Goal: Transaction & Acquisition: Purchase product/service

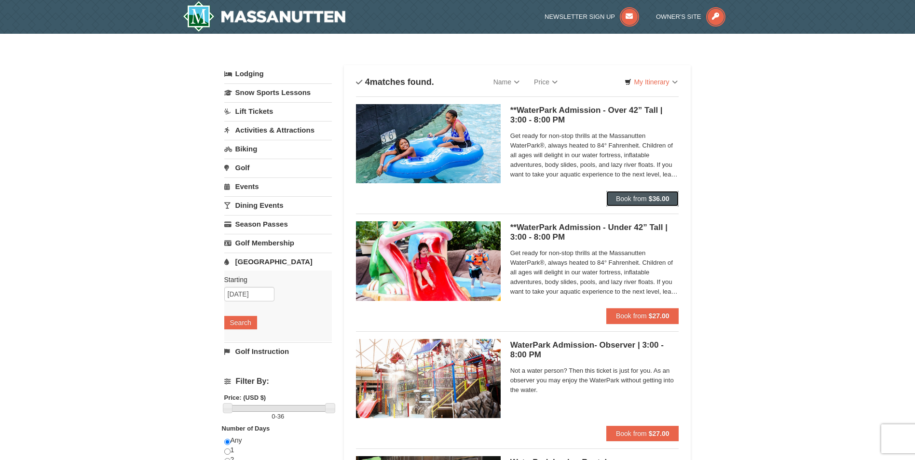
click at [622, 201] on span "Book from" at bounding box center [631, 199] width 31 height 8
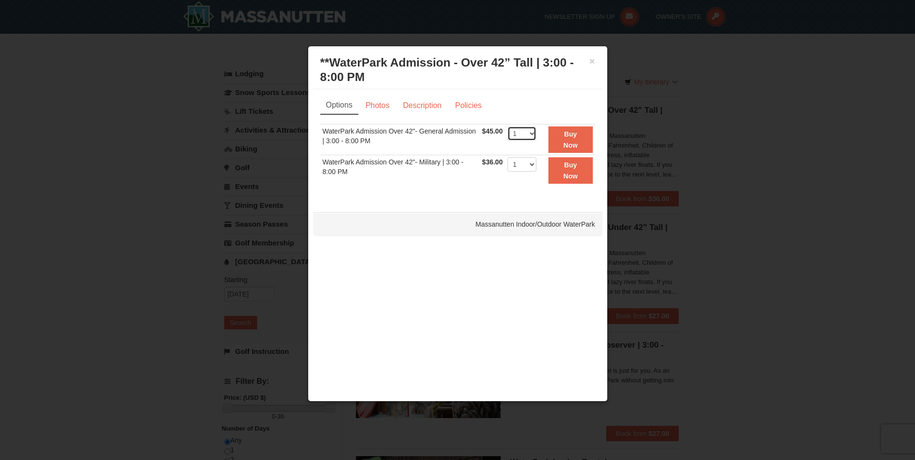
click at [523, 135] on select "1 2 3 4 5 6 7 8 9 10 11 12 13 14 15 16 17 18 19 20 21 22" at bounding box center [521, 133] width 29 height 14
select select "2"
click at [507, 126] on select "1 2 3 4 5 6 7 8 9 10 11 12 13 14 15 16 17 18 19 20 21 22" at bounding box center [521, 133] width 29 height 14
click at [565, 134] on strong "Buy Now" at bounding box center [570, 139] width 14 height 18
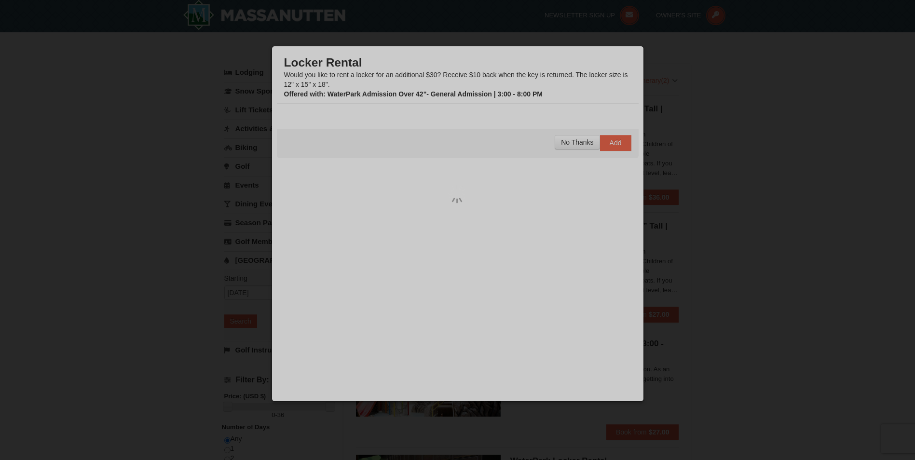
scroll to position [3, 0]
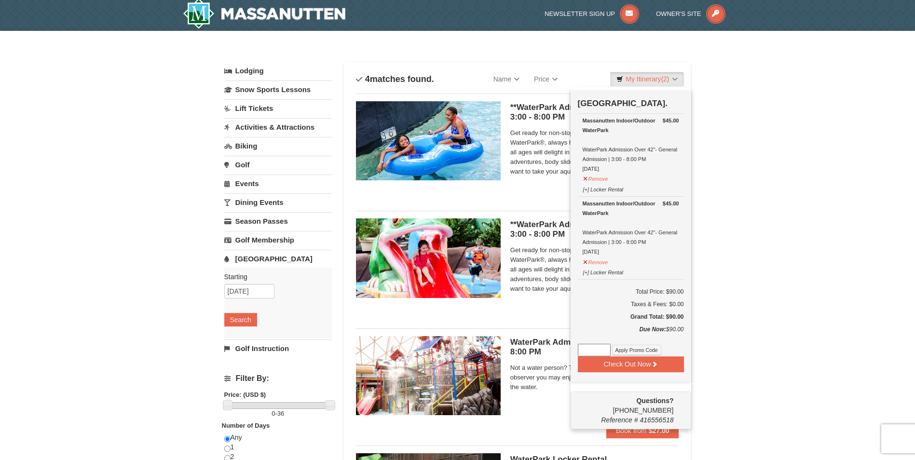
paste input "WPHarvestMonThurs25."
type input "WPHarvestMonThurs25"
click at [627, 356] on button "Apply Promo Code" at bounding box center [636, 350] width 49 height 11
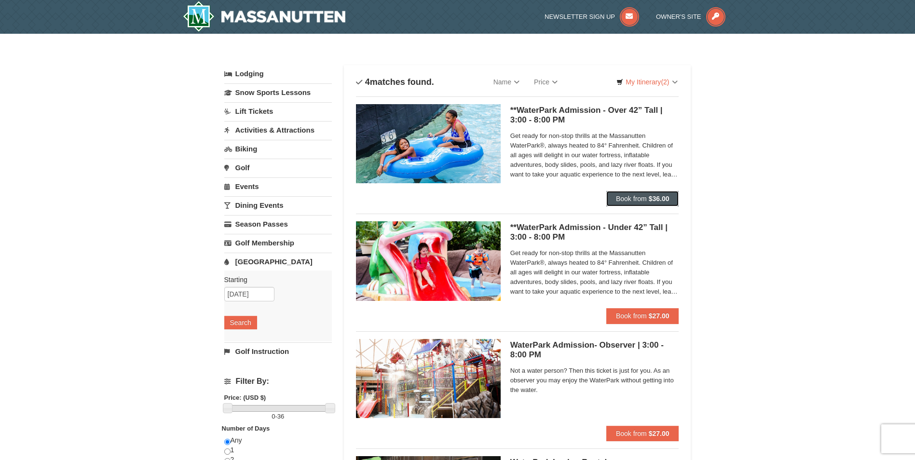
click at [636, 199] on span "Book from" at bounding box center [631, 199] width 31 height 8
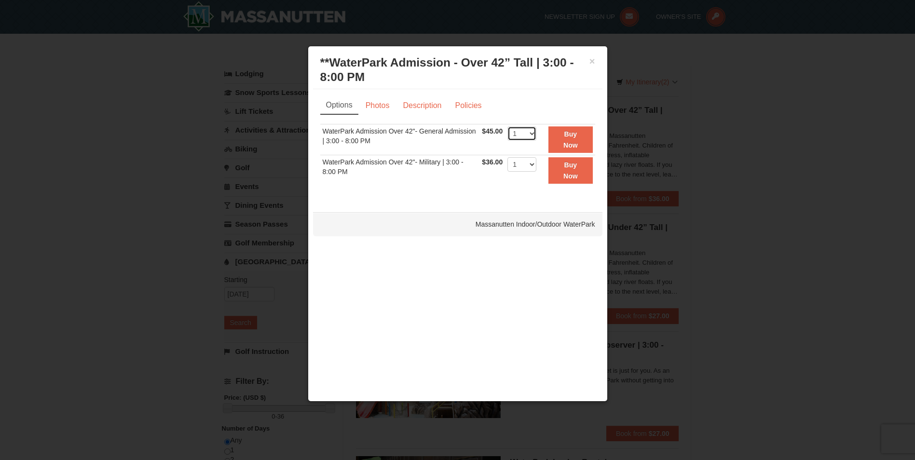
click at [521, 133] on select "1 2 3 4 5 6 7 8 9 10 11 12 13 14 15 16 17 18 19 20 21 22" at bounding box center [521, 133] width 29 height 14
select select "4"
click at [507, 126] on select "1 2 3 4 5 6 7 8 9 10 11 12 13 14 15 16 17 18 19 20 21 22" at bounding box center [521, 133] width 29 height 14
click at [591, 62] on button "×" at bounding box center [593, 61] width 6 height 10
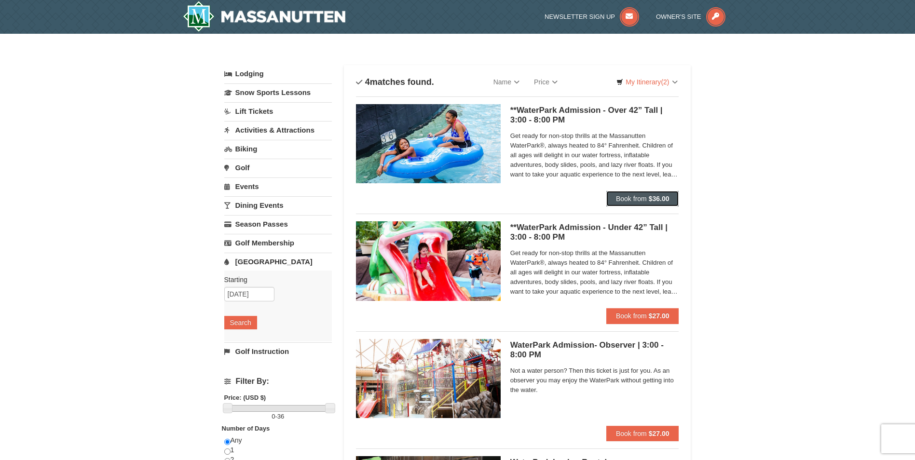
click at [646, 195] on span "Book from" at bounding box center [631, 199] width 31 height 8
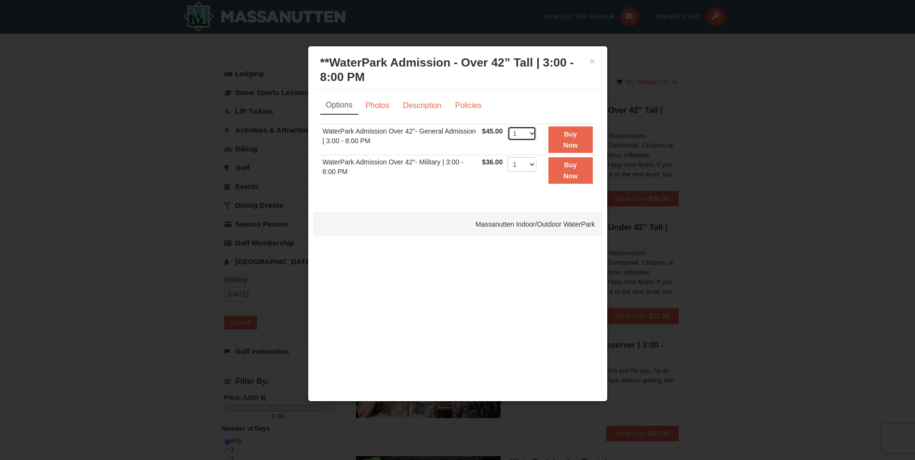
click at [523, 137] on select "1 2 3 4 5 6 7 8 9 10 11 12 13 14 15 16 17 18 19 20 21 22" at bounding box center [521, 133] width 29 height 14
click at [507, 126] on select "1 2 3 4 5 6 7 8 9 10 11 12 13 14 15 16 17 18 19 20 21 22" at bounding box center [521, 133] width 29 height 14
click at [521, 131] on select "1 2 3 4 5 6 7 8 9 10 11 12 13 14 15 16 17 18 19 20 21 22" at bounding box center [521, 133] width 29 height 14
select select "3"
click at [507, 126] on select "1 2 3 4 5 6 7 8 9 10 11 12 13 14 15 16 17 18 19 20 21 22" at bounding box center [521, 133] width 29 height 14
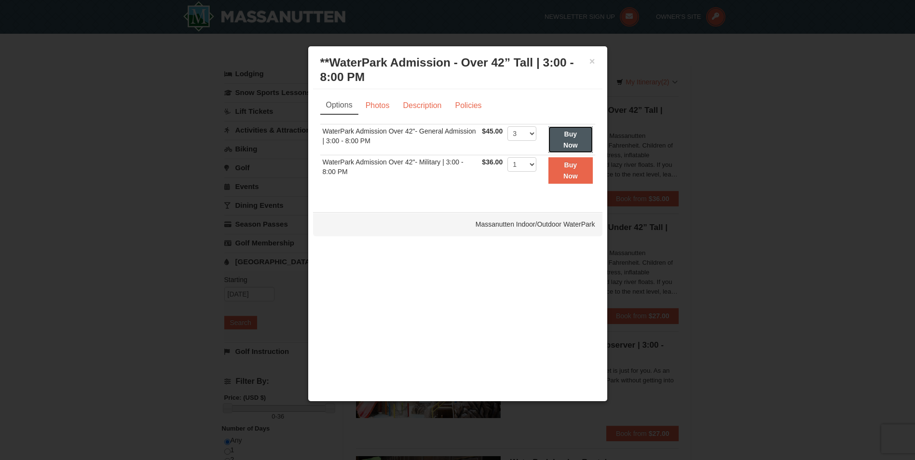
click at [580, 137] on button "Buy Now" at bounding box center [571, 139] width 44 height 27
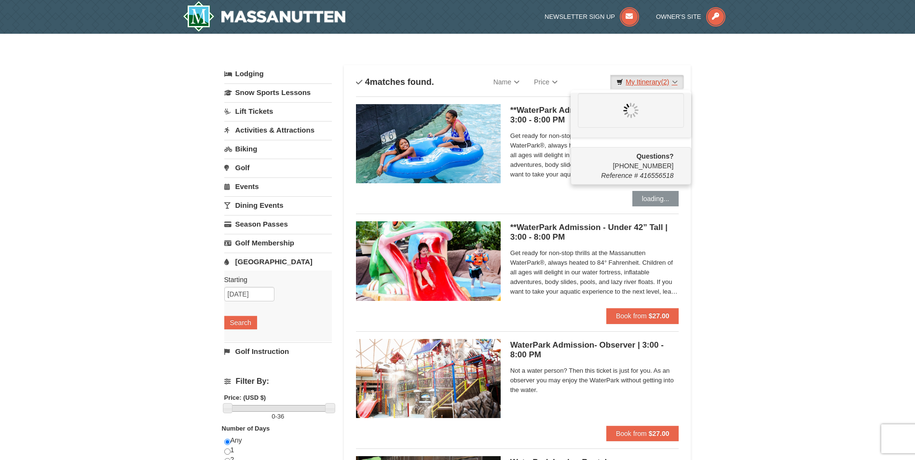
click at [654, 81] on link "My Itinerary (2)" at bounding box center [646, 82] width 73 height 14
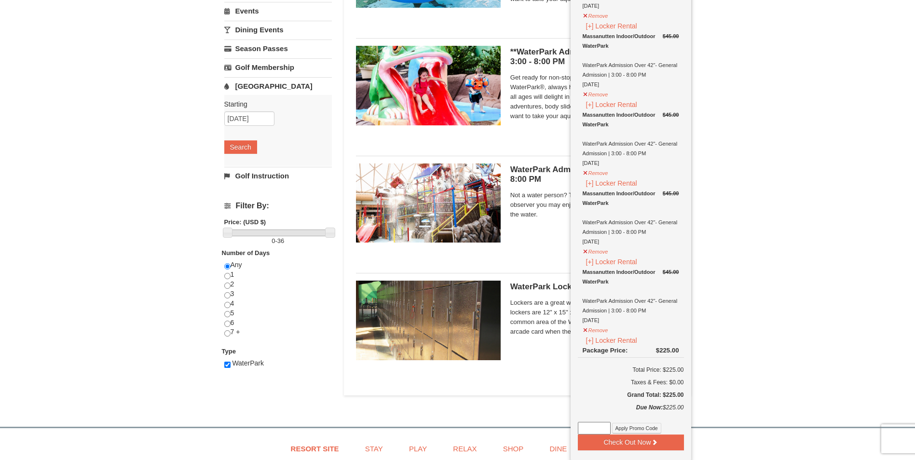
scroll to position [241, 0]
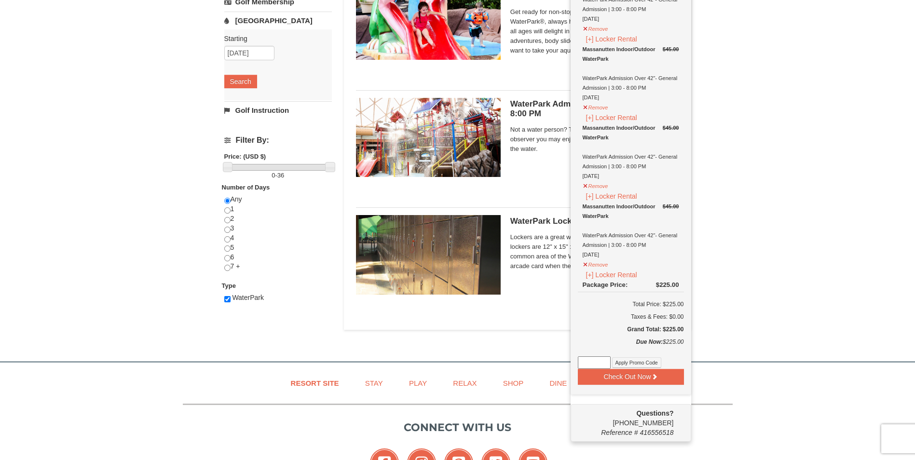
paste input "WPHarvestMonThurs25."
type input "WPHarvestMonThurs25."
click at [641, 367] on button "Apply Promo Code" at bounding box center [636, 362] width 49 height 11
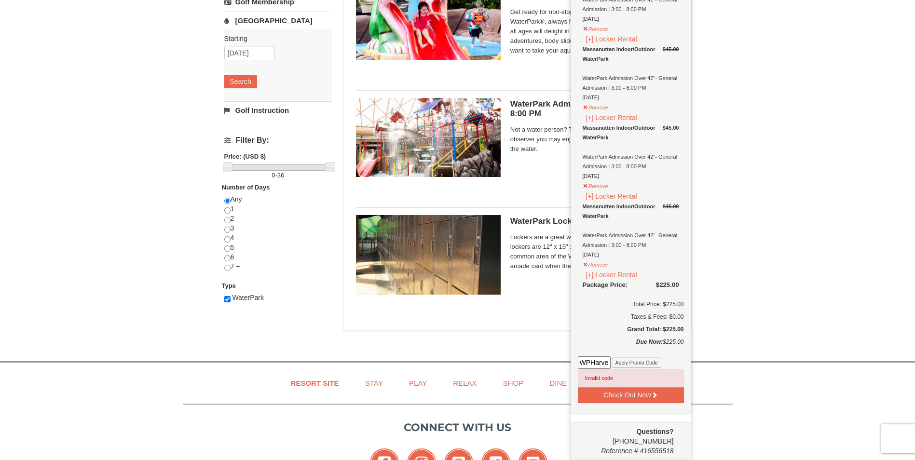
click at [605, 363] on input "WPHarvestMonThurs25." at bounding box center [594, 363] width 33 height 13
click at [609, 362] on input "WPHarvestMonThurs25." at bounding box center [594, 363] width 33 height 13
click at [597, 266] on button "Remove" at bounding box center [596, 264] width 26 height 12
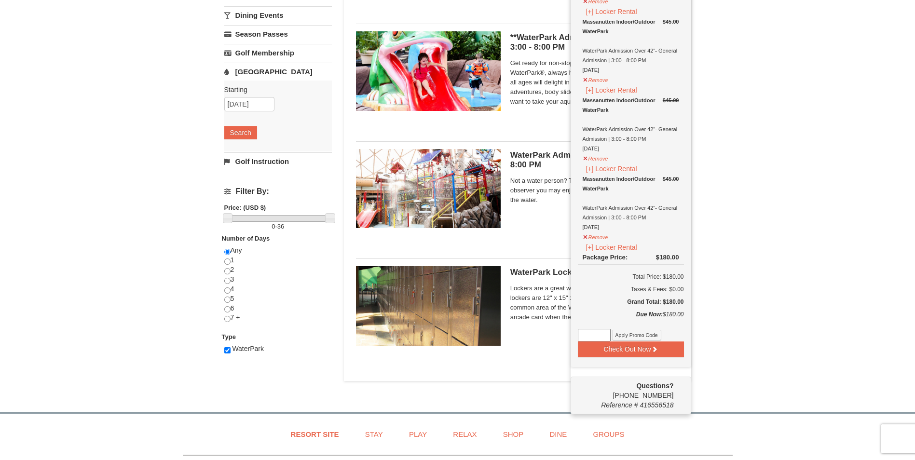
scroll to position [142, 0]
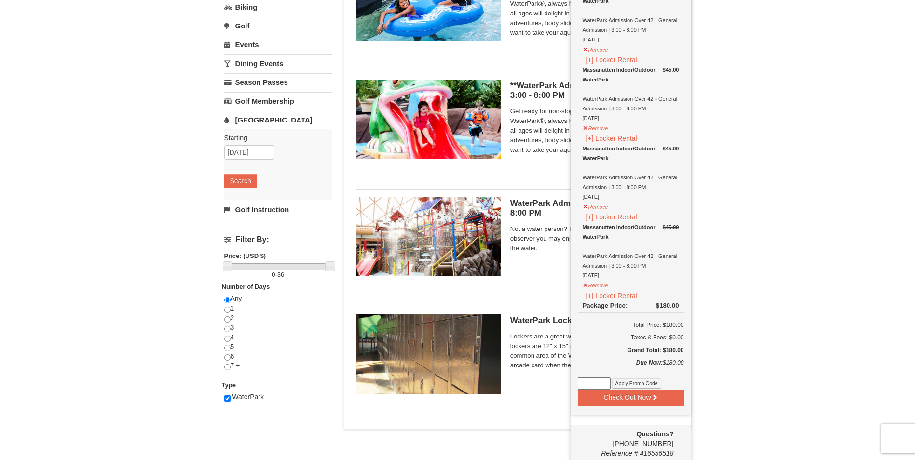
paste input "WPHarvestMonThurs25."
type input "WPHarvestMonThurs25"
click at [647, 387] on button "Apply Promo Code" at bounding box center [636, 383] width 49 height 11
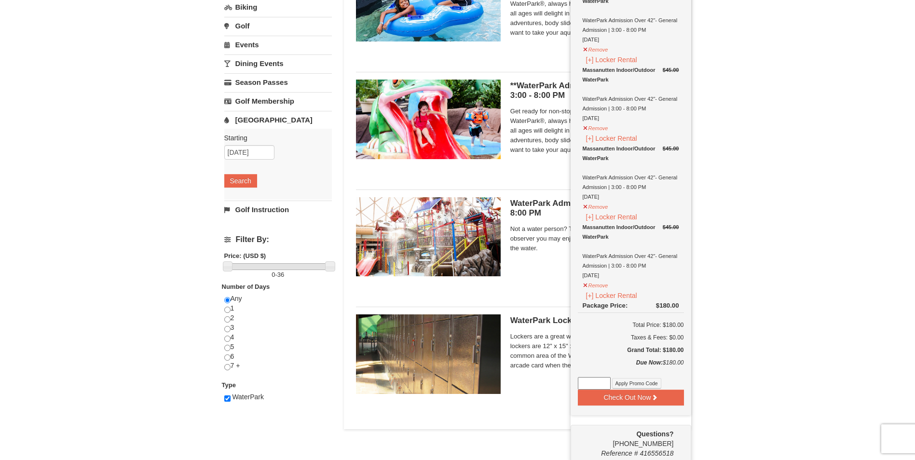
paste input "WPHarvestMonThurs25."
type input "WPHarvestMonThurs25."
click at [632, 386] on button "Apply Promo Code" at bounding box center [636, 383] width 49 height 11
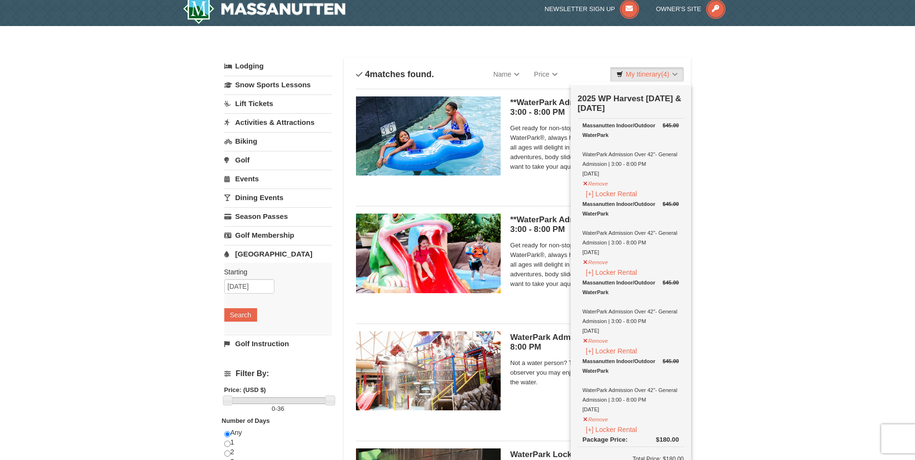
scroll to position [0, 0]
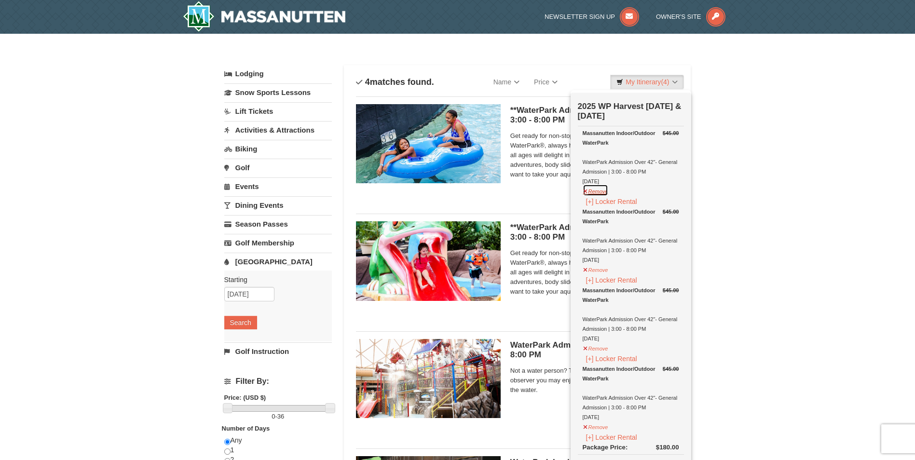
click at [602, 194] on button "Remove" at bounding box center [596, 190] width 26 height 12
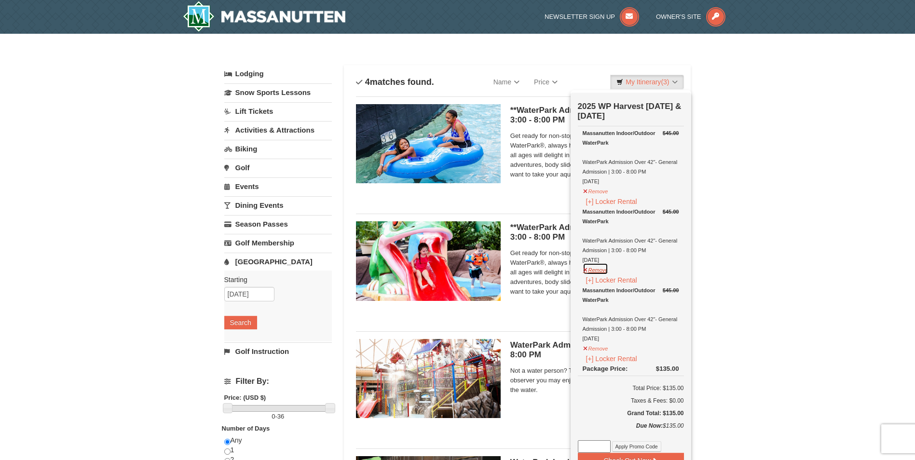
click at [602, 271] on button "Remove" at bounding box center [596, 269] width 26 height 12
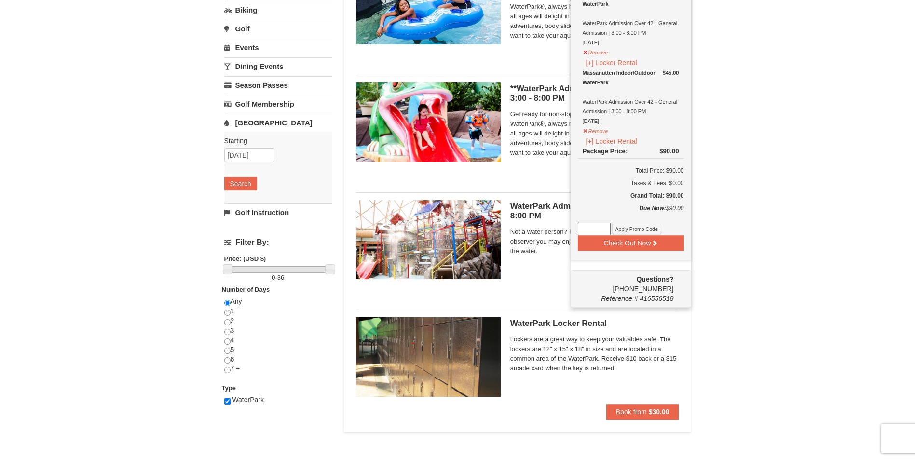
scroll to position [145, 0]
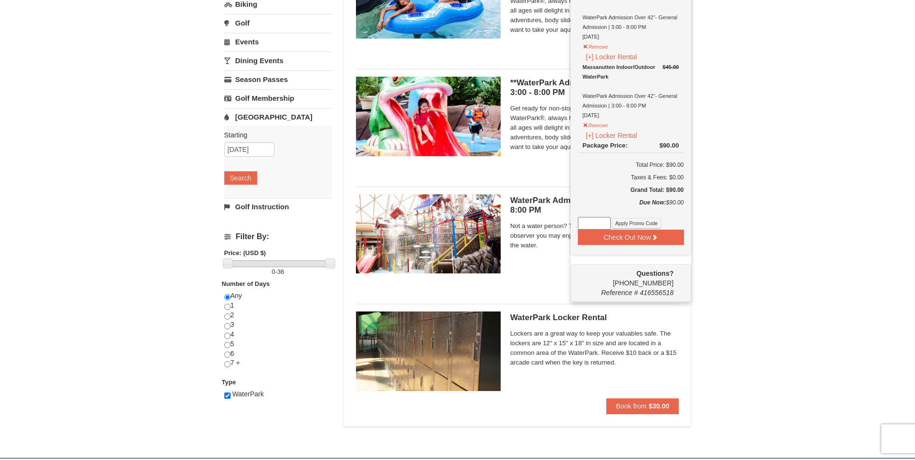
paste input "WPHarvestMonThurs25."
type input "WPHarvestMonThurs25."
click at [625, 241] on button "Check Out Now" at bounding box center [631, 237] width 106 height 15
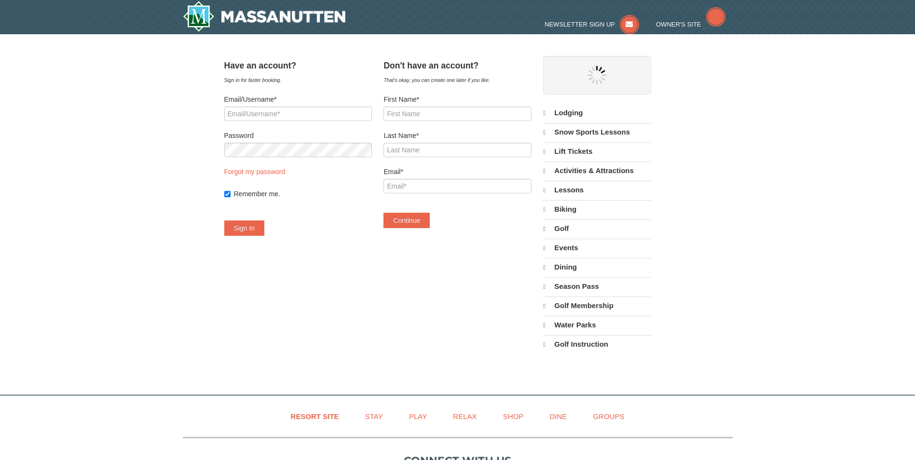
select select "10"
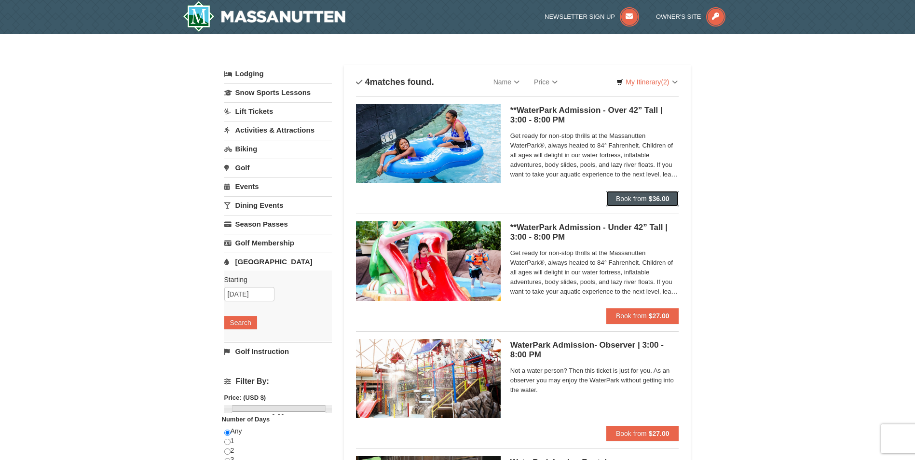
click at [653, 197] on strong "$36.00" at bounding box center [659, 199] width 21 height 8
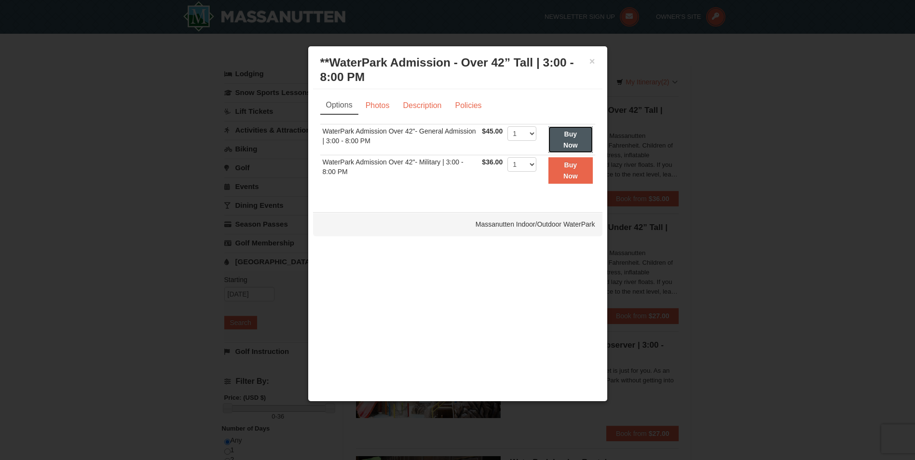
click at [570, 136] on strong "Buy Now" at bounding box center [570, 139] width 14 height 18
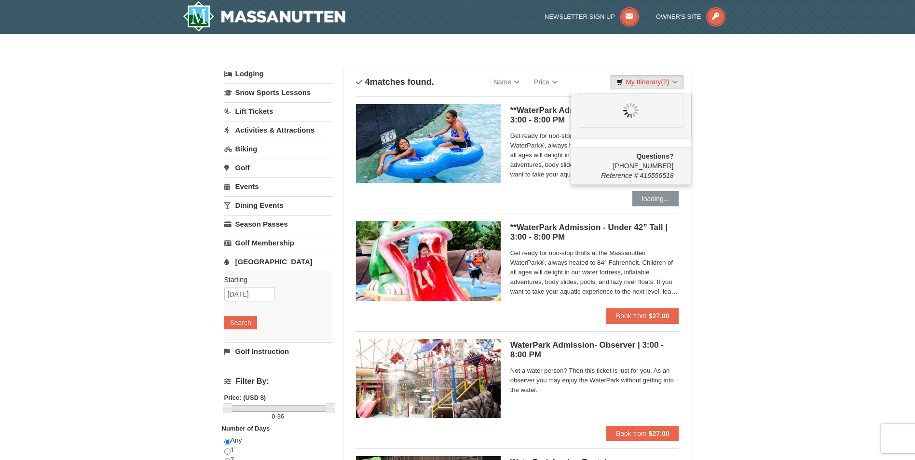
click at [659, 80] on link "My Itinerary (2)" at bounding box center [646, 82] width 73 height 14
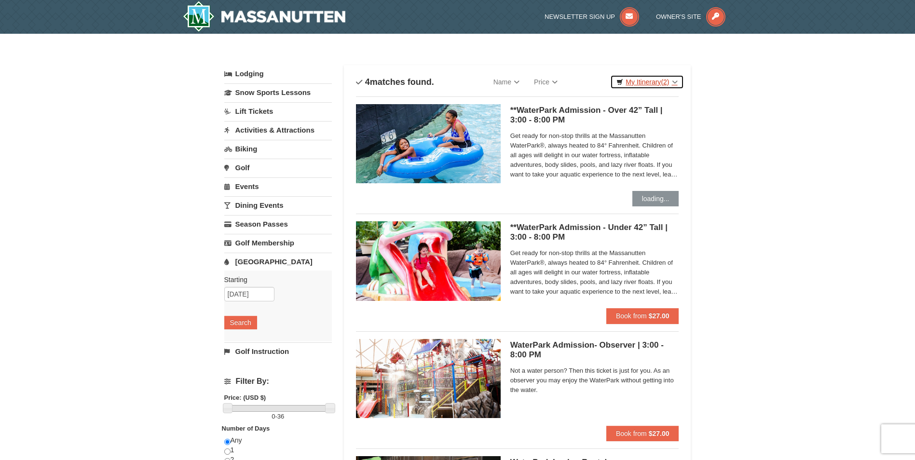
click at [649, 84] on link "My Itinerary (2)" at bounding box center [646, 82] width 73 height 14
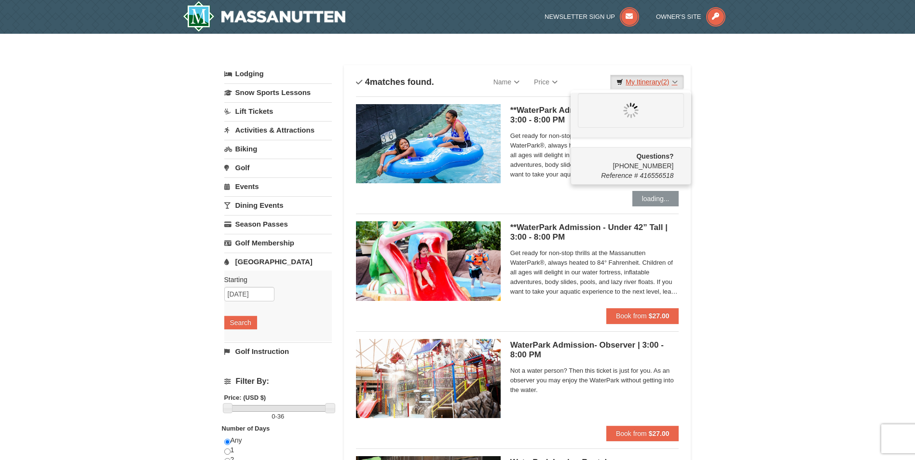
click at [628, 83] on link "My Itinerary (2)" at bounding box center [646, 82] width 73 height 14
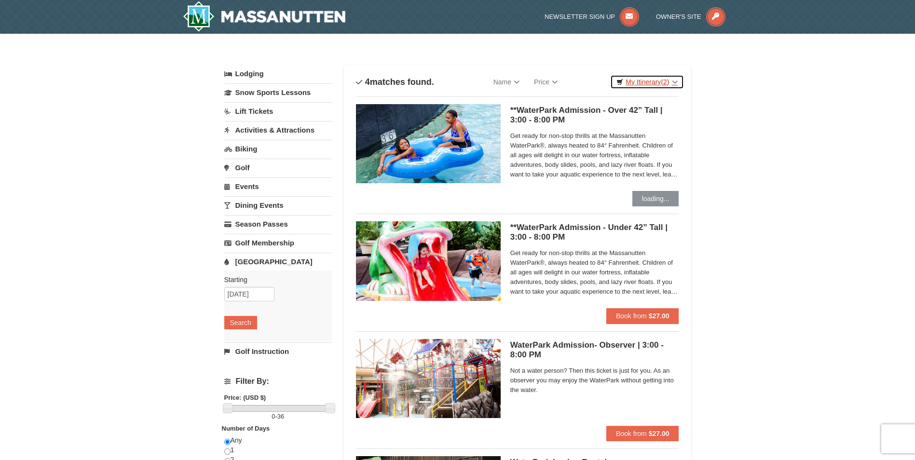
click at [645, 83] on link "My Itinerary (2)" at bounding box center [646, 82] width 73 height 14
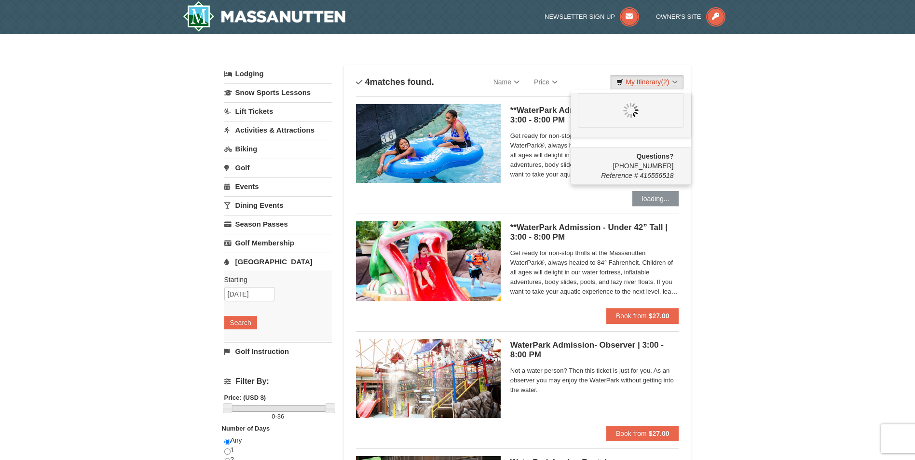
click at [655, 82] on link "My Itinerary (2)" at bounding box center [646, 82] width 73 height 14
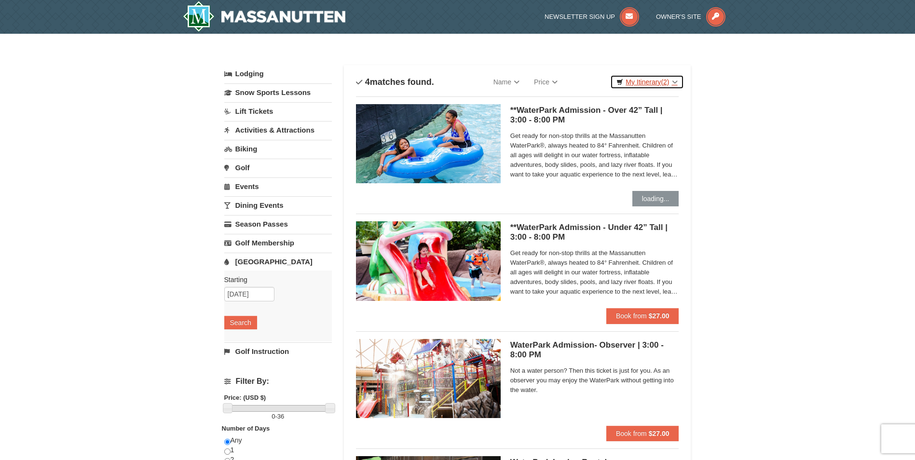
click at [655, 82] on link "My Itinerary (2)" at bounding box center [646, 82] width 73 height 14
click at [658, 87] on link "My Itinerary (2)" at bounding box center [646, 82] width 73 height 14
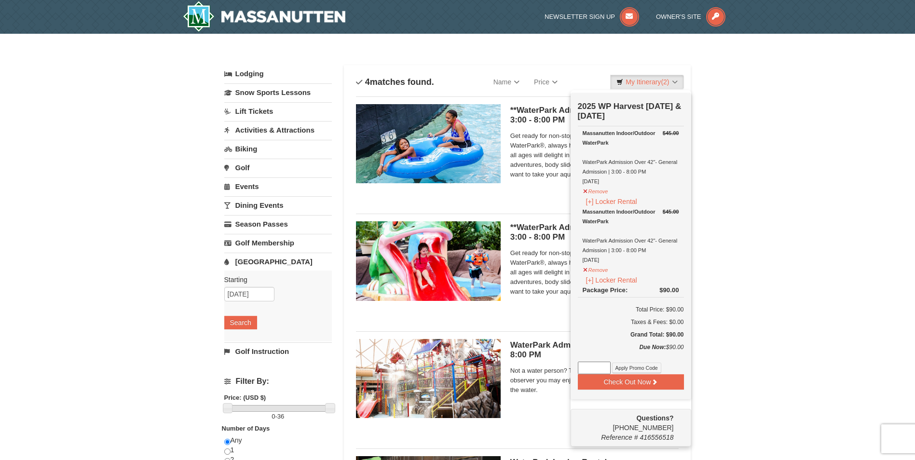
paste input "WPHarvestMonThurs25."
click at [635, 372] on button "Apply Promo Code" at bounding box center [636, 368] width 49 height 11
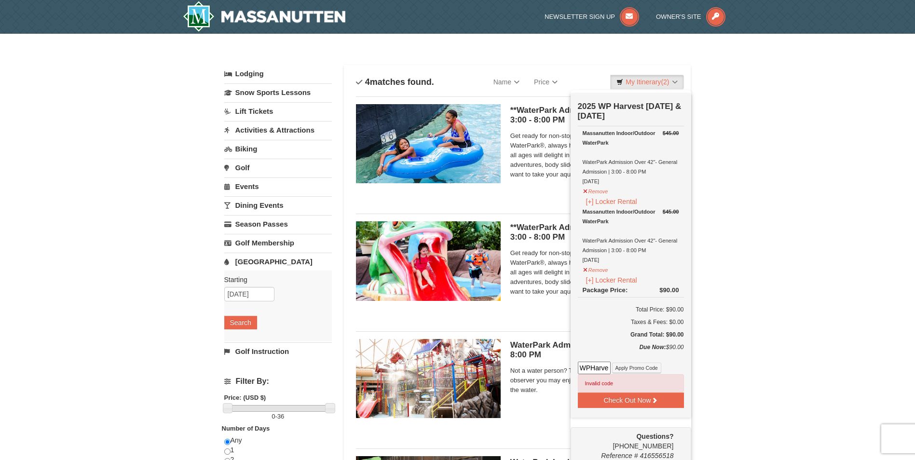
click at [609, 370] on input "WPHarvestMonThurs25." at bounding box center [594, 368] width 33 height 13
click at [626, 369] on button "Apply Promo Code" at bounding box center [636, 368] width 49 height 11
click at [607, 370] on input "WPHarvestMonThurs25." at bounding box center [594, 368] width 33 height 13
click at [608, 370] on input "WPHarvestMonThurs25." at bounding box center [594, 368] width 33 height 13
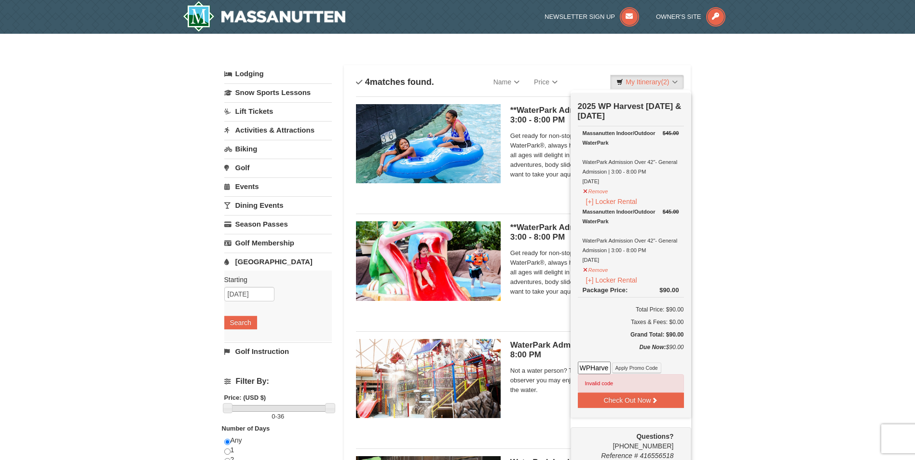
click at [608, 370] on input "WPHarvestMonThurs25." at bounding box center [594, 368] width 33 height 13
drag, startPoint x: 608, startPoint y: 368, endPoint x: 602, endPoint y: 370, distance: 6.1
paste input
type input "WPHarvestMonThurs25"
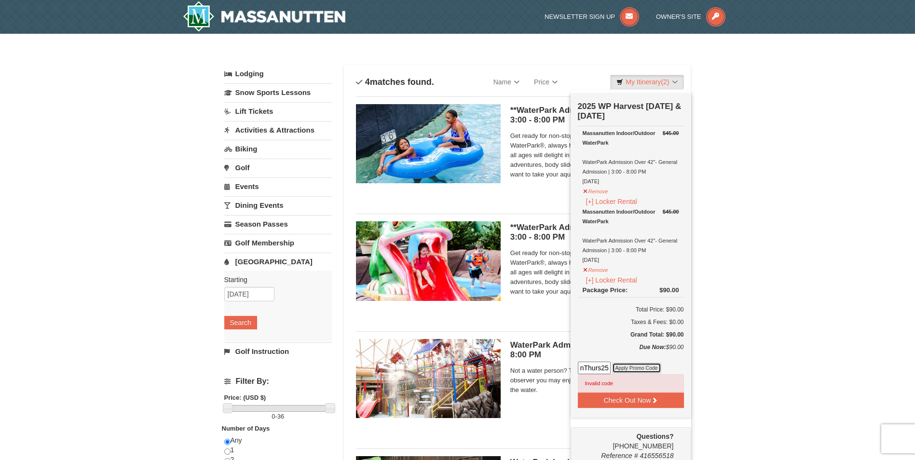
scroll to position [0, 0]
click at [636, 370] on button "Apply Promo Code" at bounding box center [636, 368] width 49 height 11
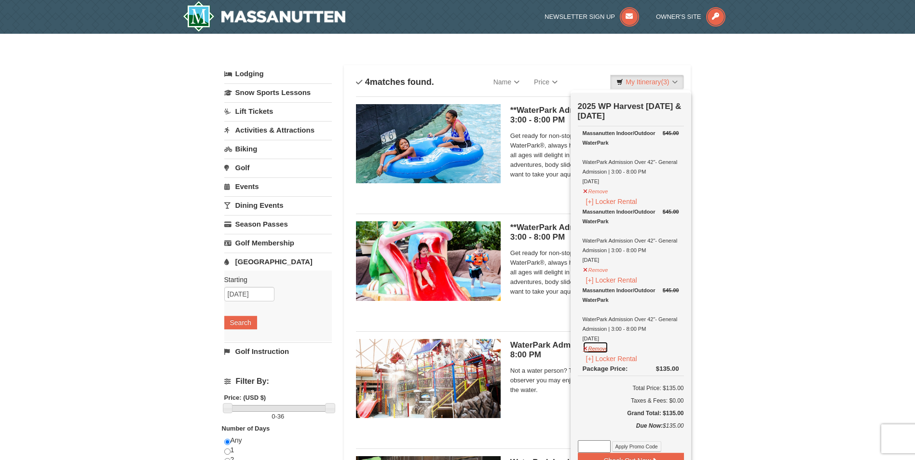
click at [598, 349] on button "Remove" at bounding box center [596, 348] width 26 height 12
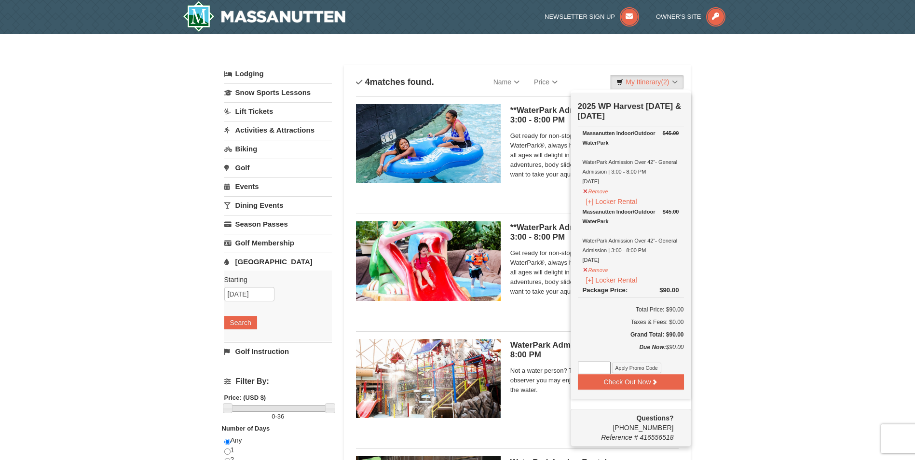
paste input "WPHarvestMonThurs25."
type input "WPHarvestMonThurs25"
click at [626, 367] on button "Apply Promo Code" at bounding box center [636, 368] width 49 height 11
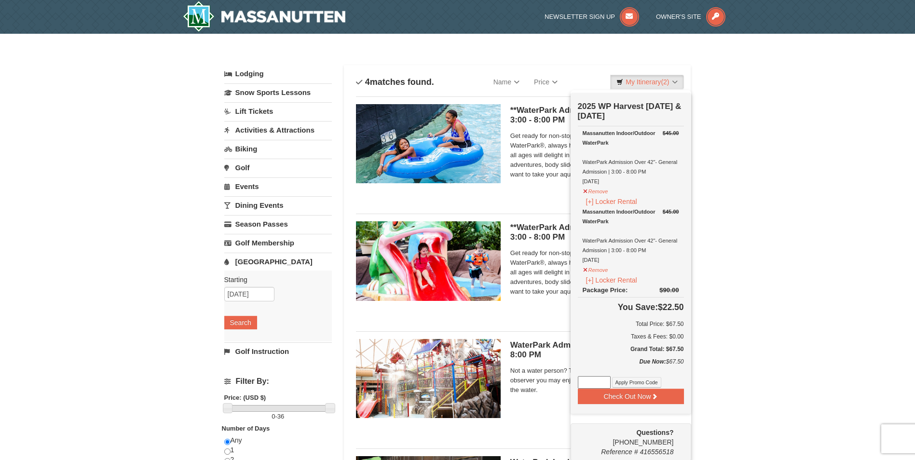
paste input "WPHarvestMonThurs25."
type input "WPHarvestMonThurs25"
click at [629, 379] on div "WPHarvestMonThurs25 Apply Promo Code" at bounding box center [631, 382] width 106 height 13
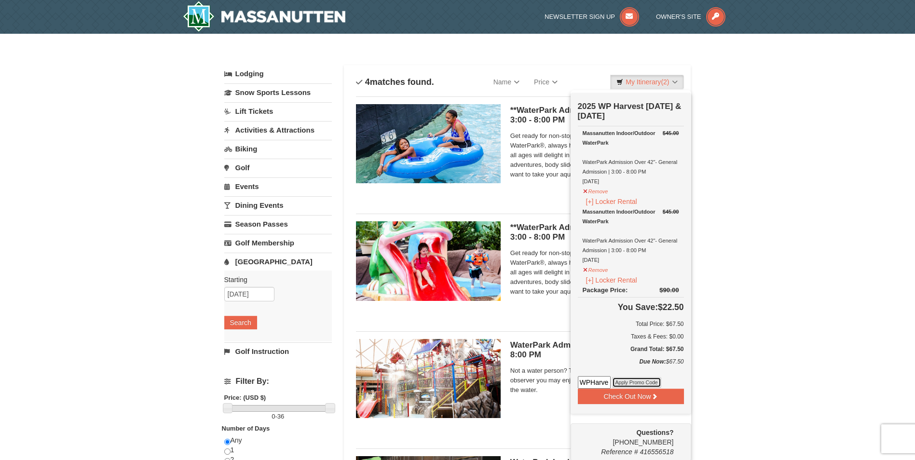
click at [633, 384] on button "Apply Promo Code" at bounding box center [636, 382] width 49 height 11
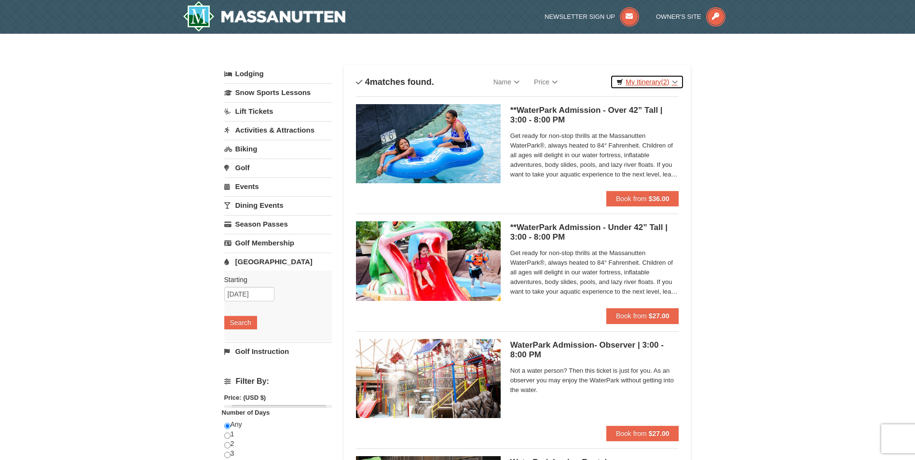
click at [651, 80] on link "My Itinerary (2)" at bounding box center [646, 82] width 73 height 14
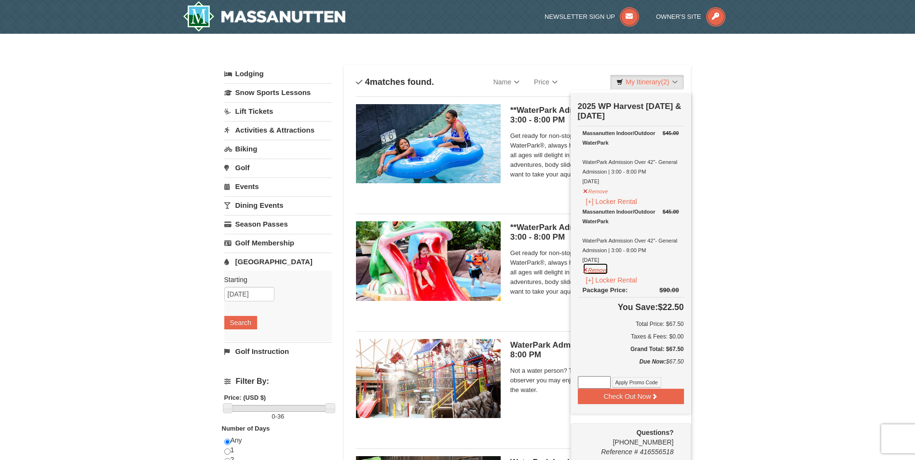
click at [592, 273] on button "Remove" at bounding box center [596, 269] width 26 height 12
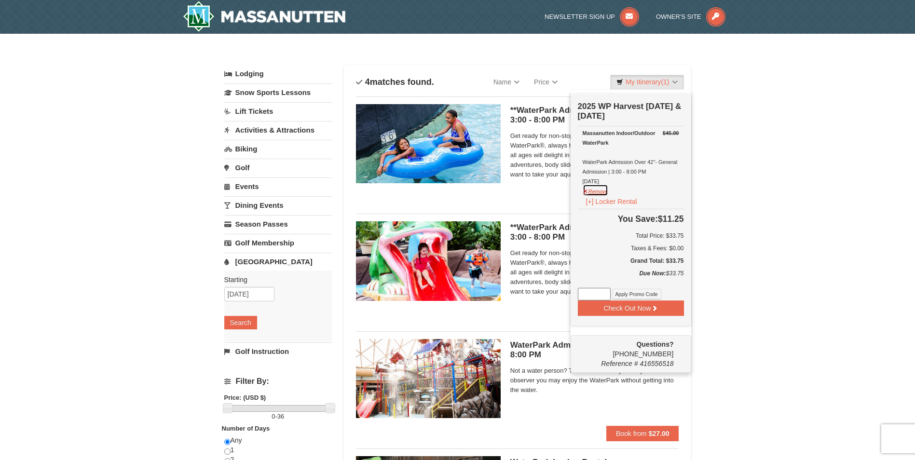
click at [598, 192] on button "Remove" at bounding box center [596, 190] width 26 height 12
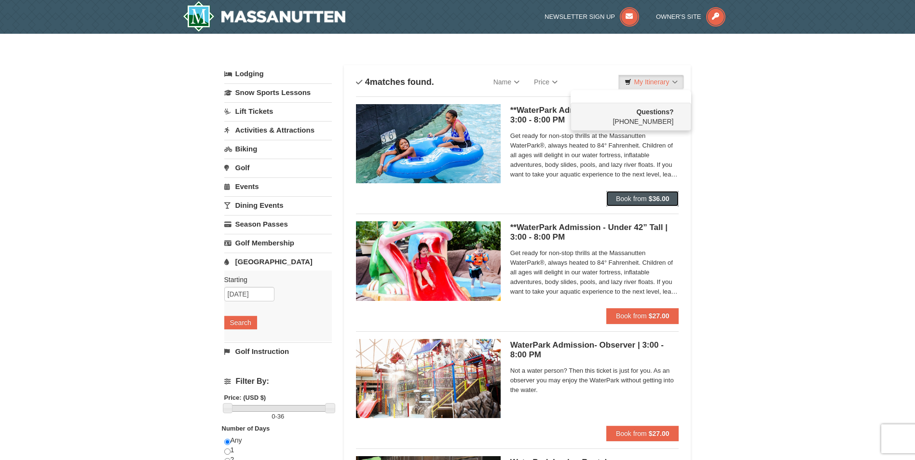
click at [635, 200] on span "Book from" at bounding box center [631, 199] width 31 height 8
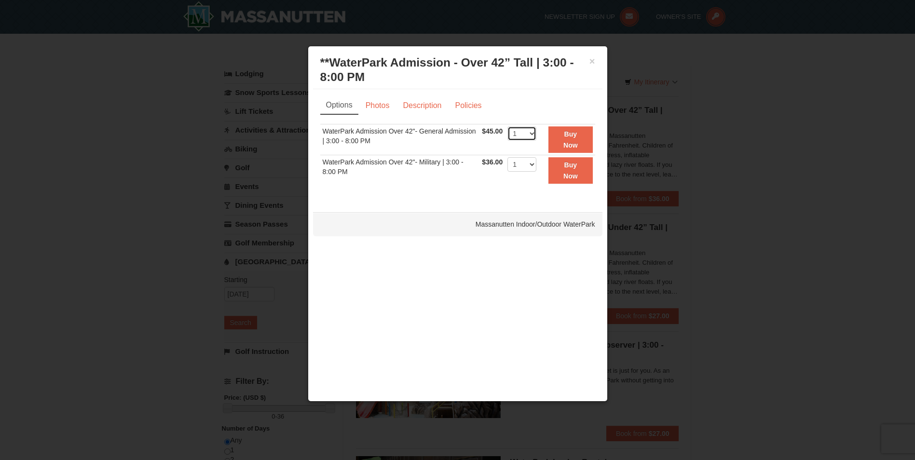
click at [524, 131] on select "1 2 3 4 5 6 7 8 9 10 11 12 13 14 15 16 17 18 19 20 21 22" at bounding box center [521, 133] width 29 height 14
select select "2"
click at [507, 126] on select "1 2 3 4 5 6 7 8 9 10 11 12 13 14 15 16 17 18 19 20 21 22" at bounding box center [521, 133] width 29 height 14
click at [564, 135] on strong "Buy Now" at bounding box center [570, 139] width 14 height 18
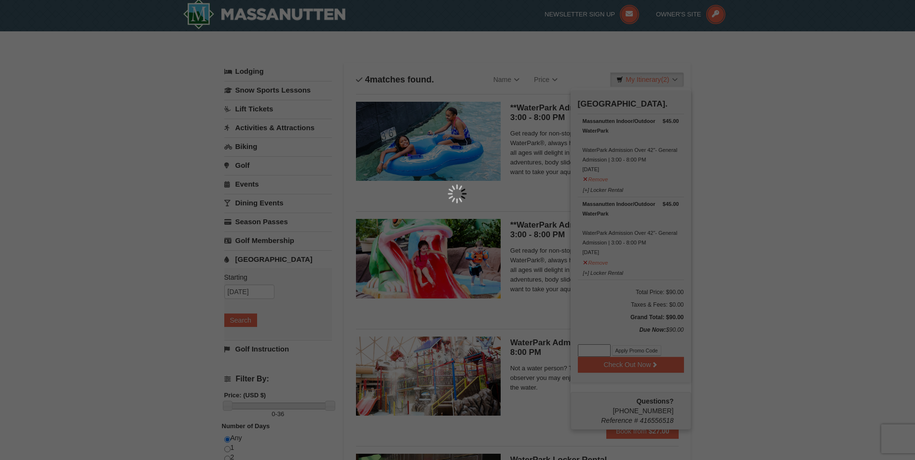
scroll to position [3, 0]
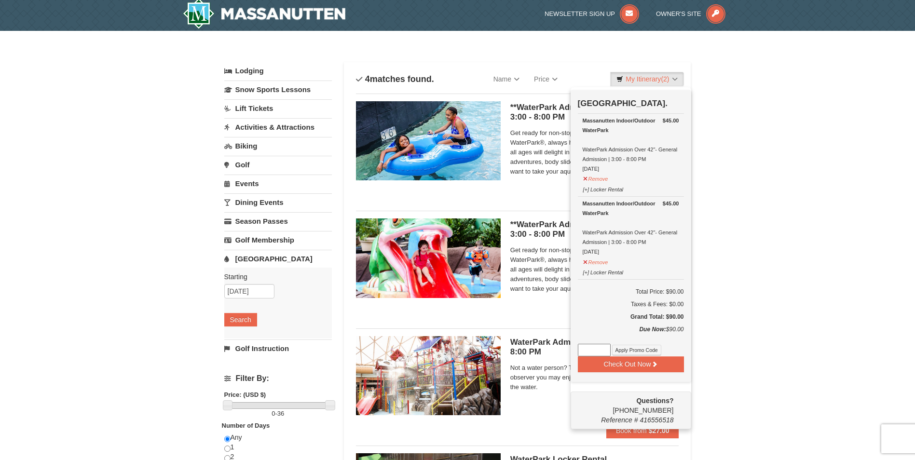
paste input "WPHarvestMonThurs25."
type input "WPHarvestMonThurs25."
click at [635, 352] on button "Apply Promo Code" at bounding box center [636, 350] width 49 height 11
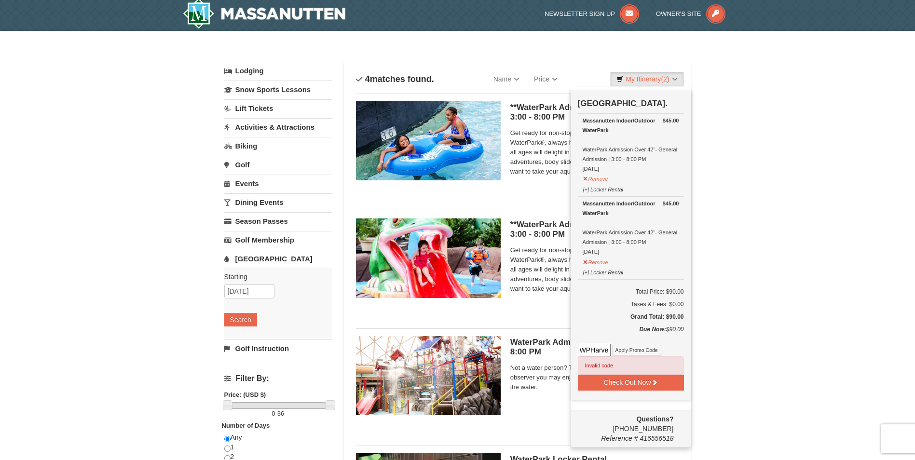
click at [607, 349] on input "WPHarvestMonThurs25." at bounding box center [594, 350] width 33 height 13
drag, startPoint x: 599, startPoint y: 352, endPoint x: 660, endPoint y: 376, distance: 65.8
click at [660, 376] on button "Check Out Now" at bounding box center [631, 382] width 106 height 15
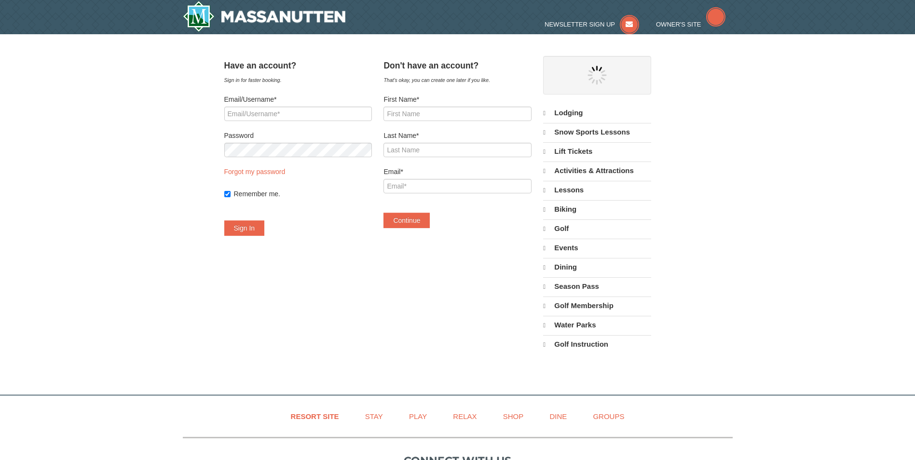
select select "10"
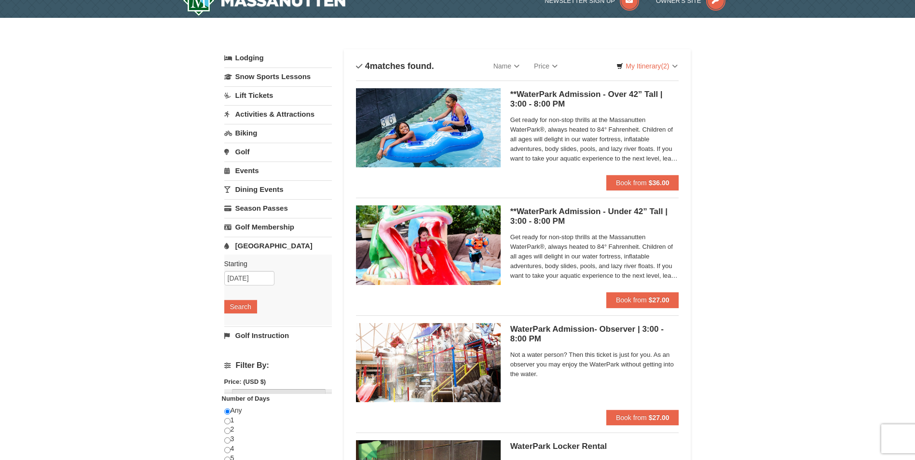
scroll to position [3, 0]
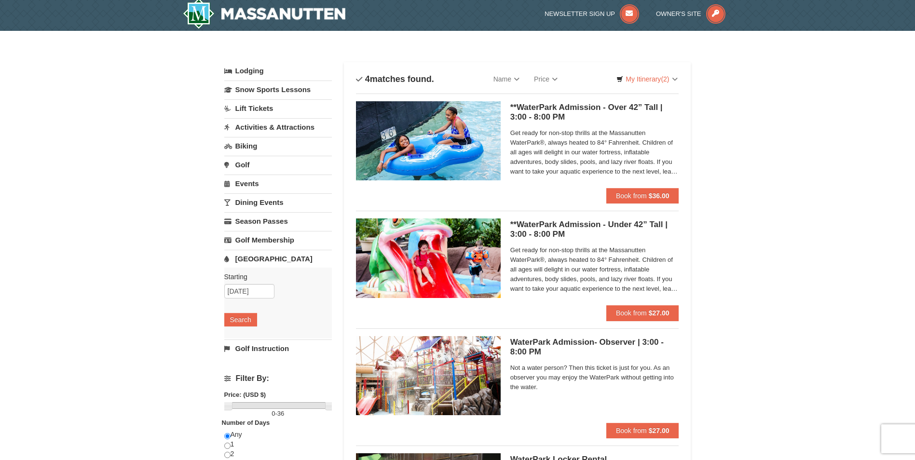
click at [645, 179] on div "Get ready for non-stop thrills at the Massanutten WaterPark®, always heated to …" at bounding box center [594, 154] width 169 height 55
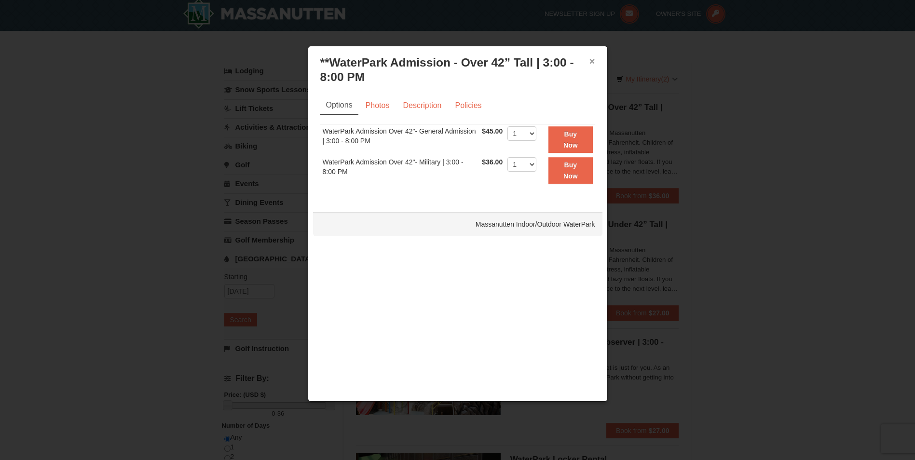
drag, startPoint x: 590, startPoint y: 63, endPoint x: 612, endPoint y: 30, distance: 39.6
click at [590, 63] on button "×" at bounding box center [593, 61] width 6 height 10
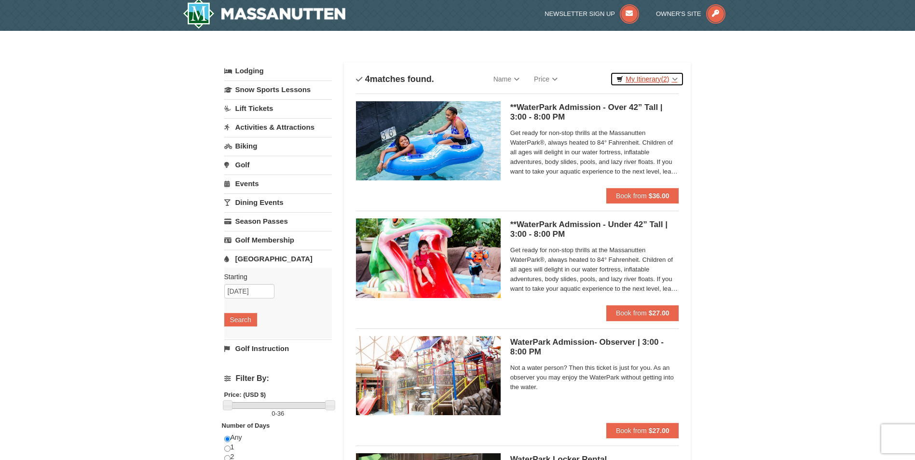
click at [639, 83] on link "My Itinerary (2)" at bounding box center [646, 79] width 73 height 14
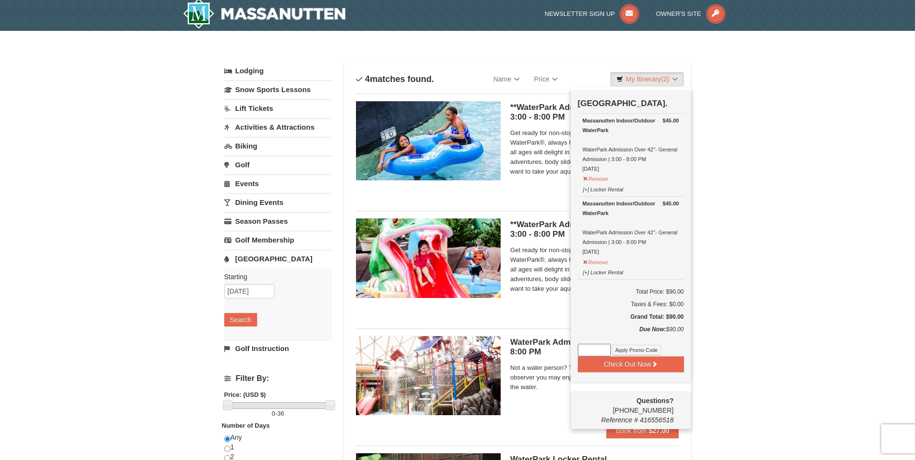
paste input "WPHarvestMonThurs25."
type input "WPHarvestMonThurs25"
click at [643, 353] on button "Apply Promo Code" at bounding box center [636, 350] width 49 height 11
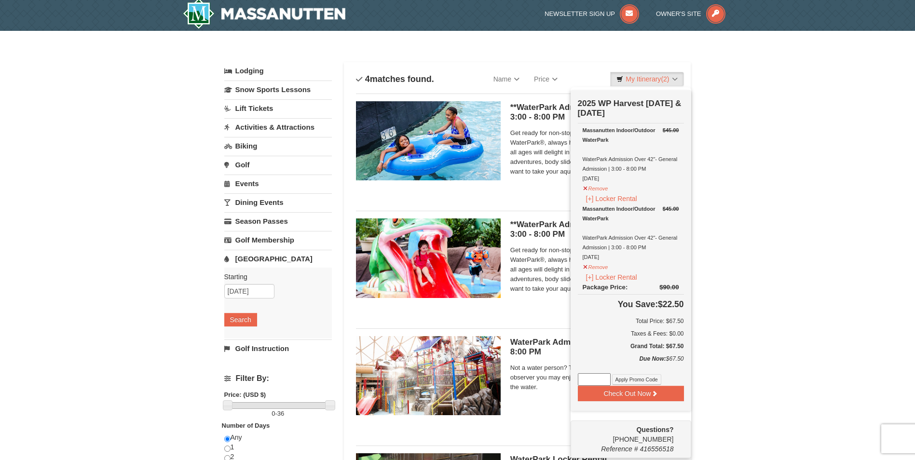
click at [532, 60] on div "Categories List Filter My Itinerary (2) Check Out Now 2025 WP Harvest [DATE] & …" at bounding box center [457, 58] width 467 height 10
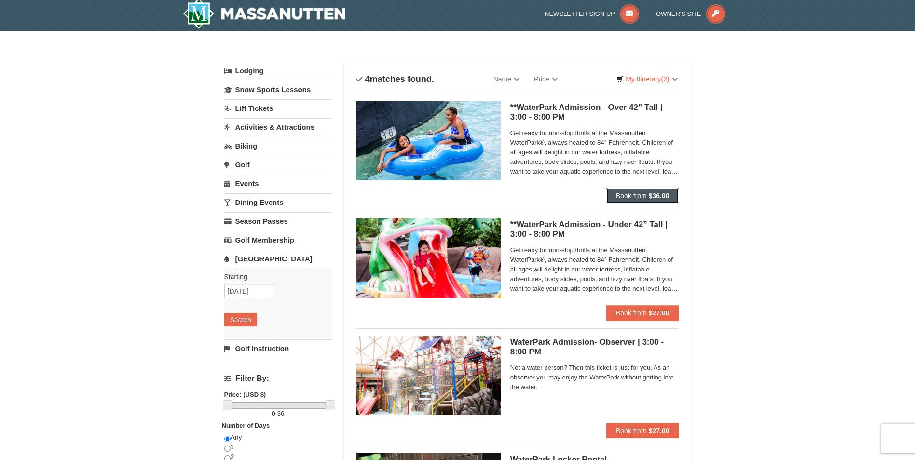
click at [627, 194] on span "Book from" at bounding box center [631, 196] width 31 height 8
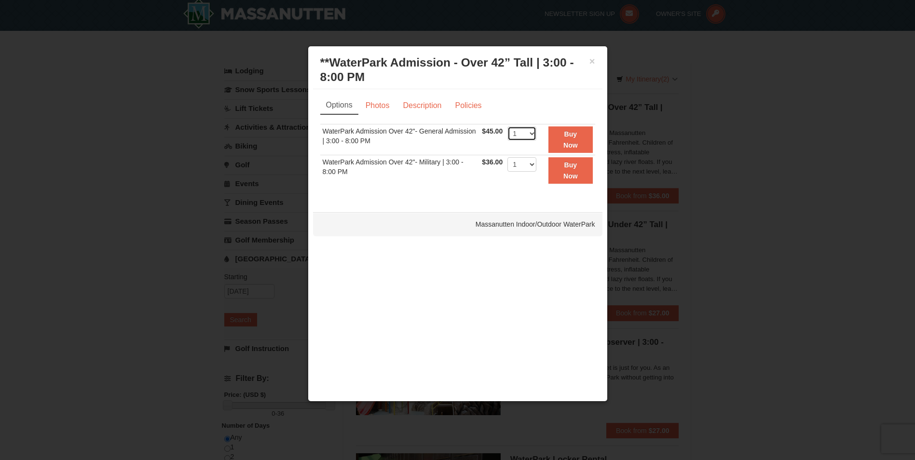
click at [521, 135] on select "1 2 3 4 5 6 7 8 9 10 11 12 13 14 15 16 17 18 19 20 21 22" at bounding box center [521, 133] width 29 height 14
select select "2"
click at [507, 126] on select "1 2 3 4 5 6 7 8 9 10 11 12 13 14 15 16 17 18 19 20 21 22" at bounding box center [521, 133] width 29 height 14
click at [552, 137] on button "Buy Now" at bounding box center [571, 139] width 44 height 27
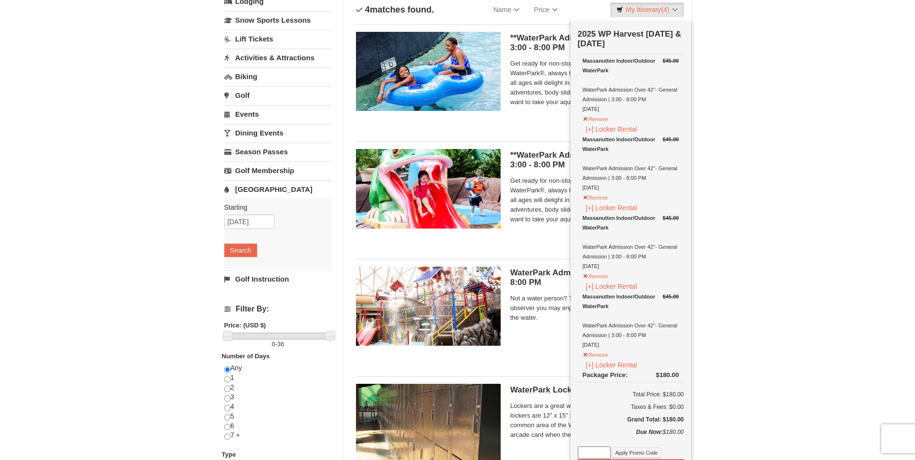
scroll to position [196, 0]
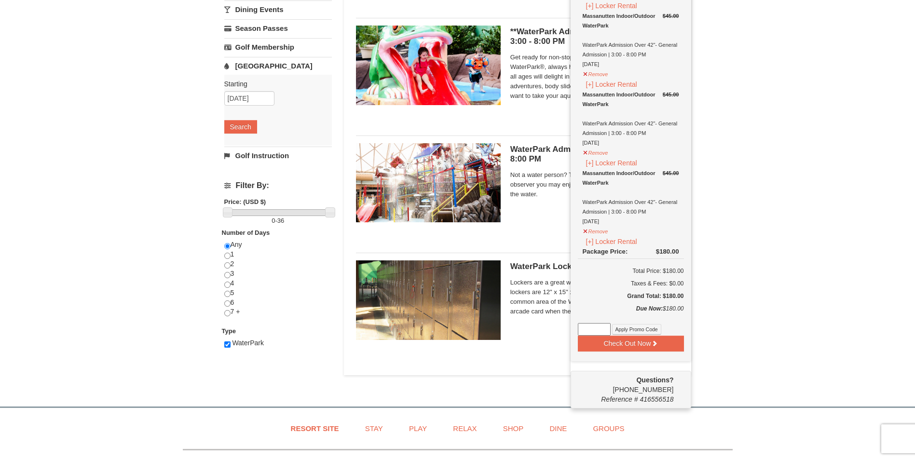
paste input "WPHarvestMonThurs25."
type input "WPHarvestMonThurs25"
click at [640, 334] on button "Apply Promo Code" at bounding box center [636, 329] width 49 height 11
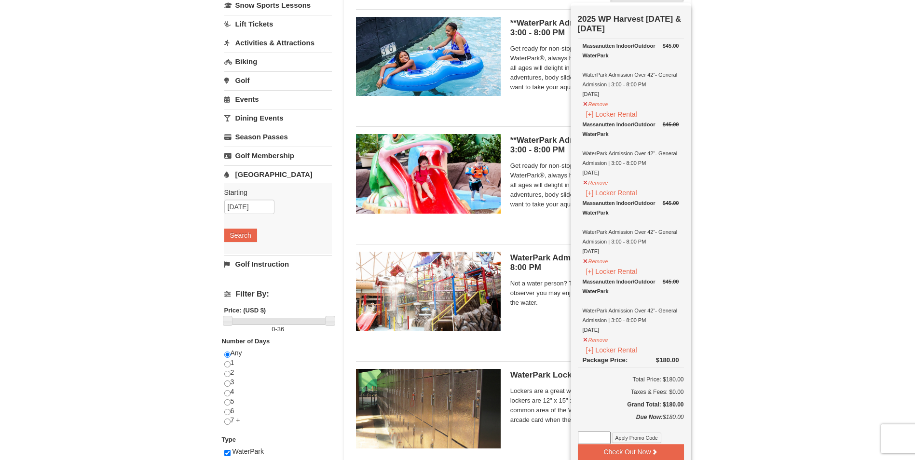
scroll to position [196, 0]
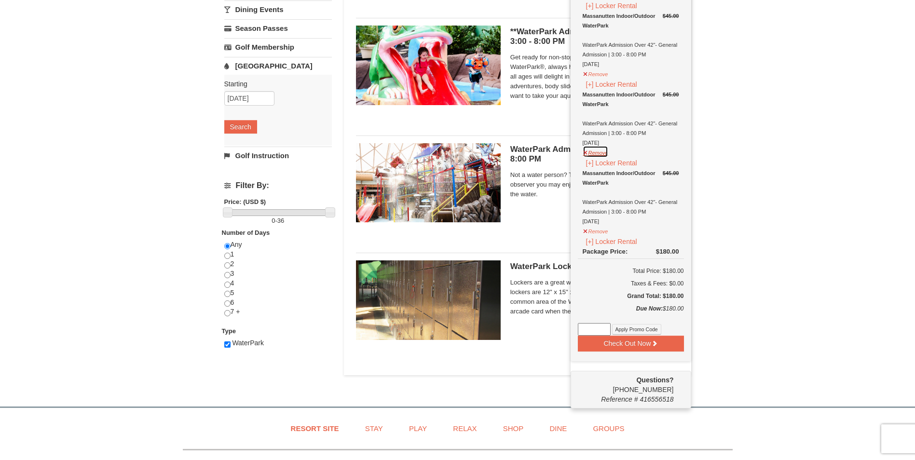
click at [601, 153] on button "Remove" at bounding box center [596, 152] width 26 height 12
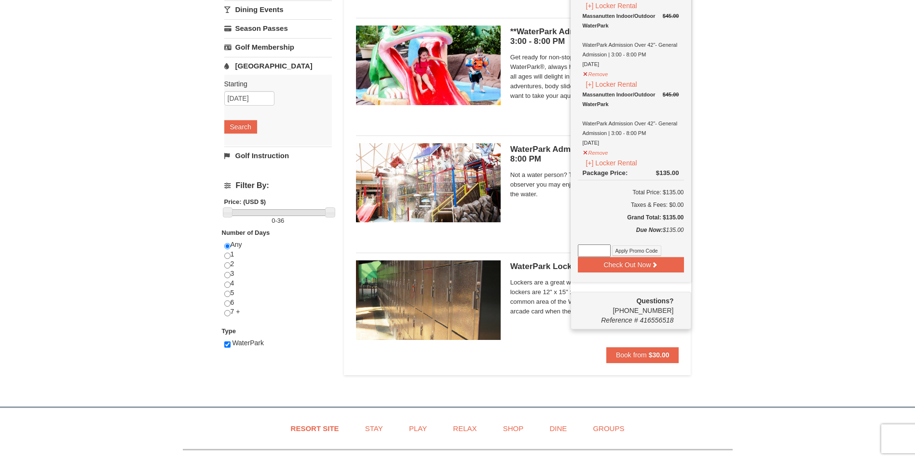
scroll to position [193, 0]
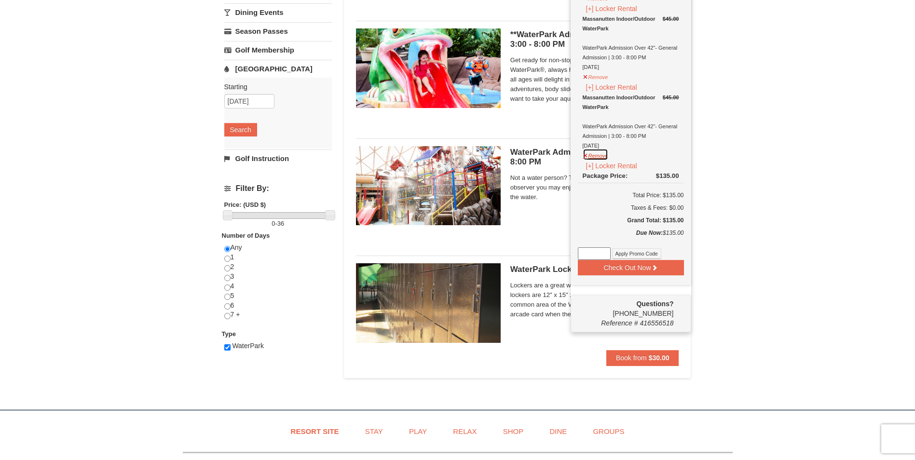
click at [602, 160] on button "Remove" at bounding box center [596, 155] width 26 height 12
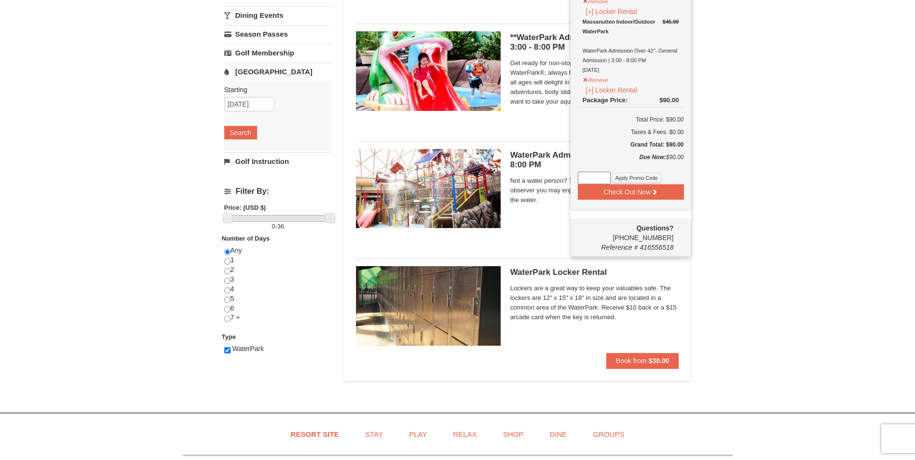
paste input "WPHarvestMonThurs25."
type input "WPHarvestMonThurs25"
click at [618, 178] on button "Apply Promo Code" at bounding box center [636, 178] width 49 height 11
